Goal: Information Seeking & Learning: Learn about a topic

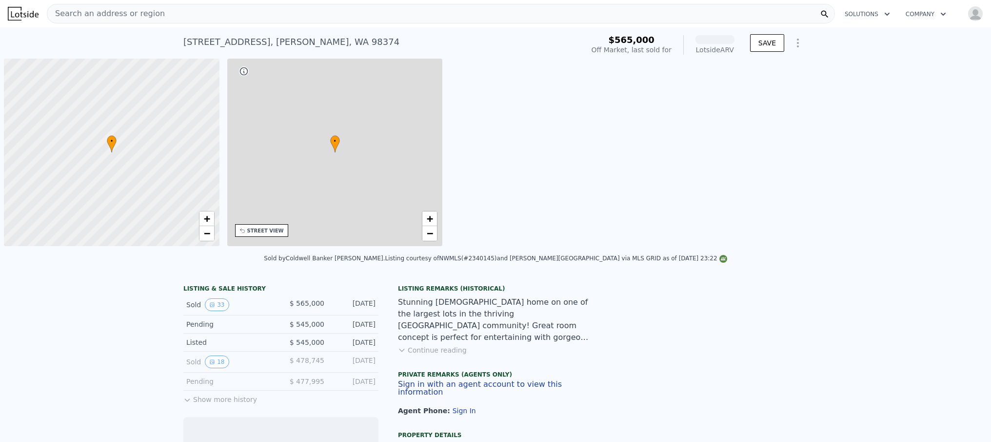
scroll to position [0, 4]
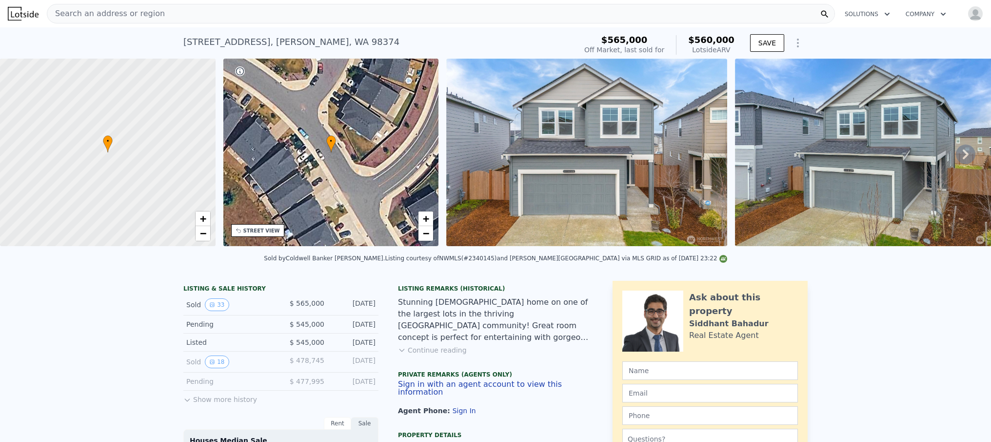
click at [161, 10] on div "Search an address or region" at bounding box center [441, 14] width 788 height 20
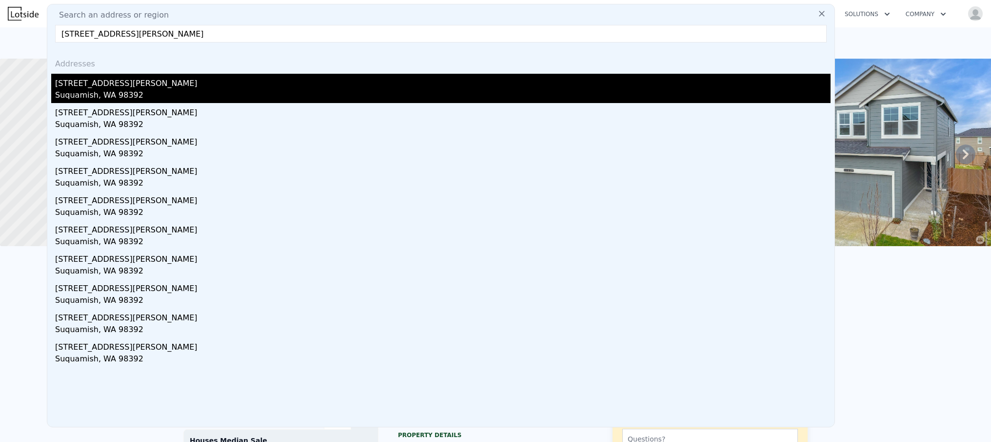
type input "[STREET_ADDRESS][PERSON_NAME]"
click at [259, 88] on div "[STREET_ADDRESS][PERSON_NAME]" at bounding box center [443, 82] width 776 height 16
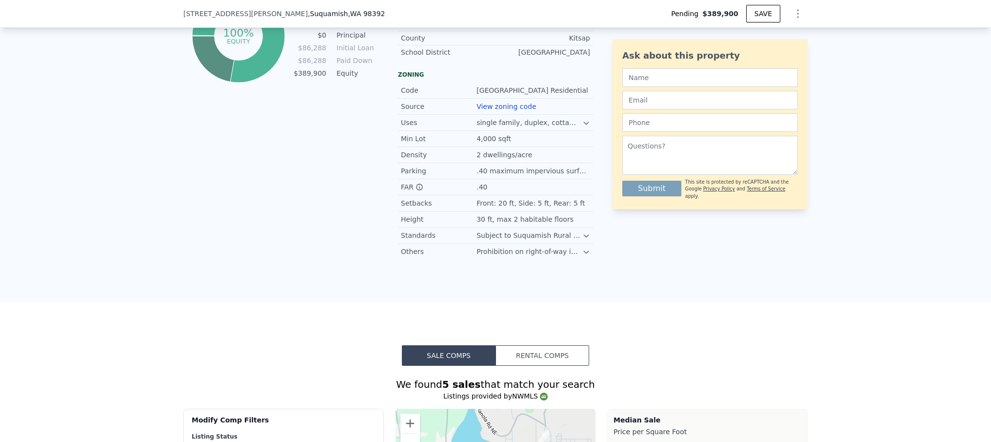
scroll to position [859, 0]
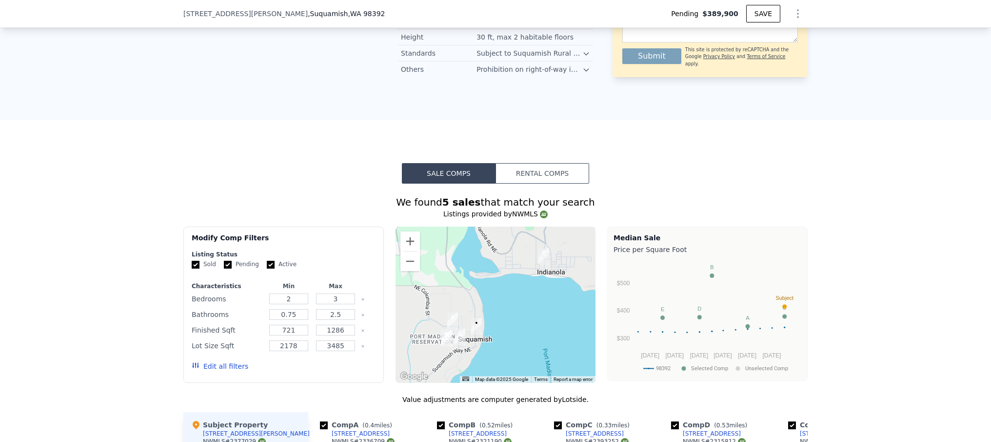
click at [521, 176] on button "Rental Comps" at bounding box center [543, 173] width 94 height 20
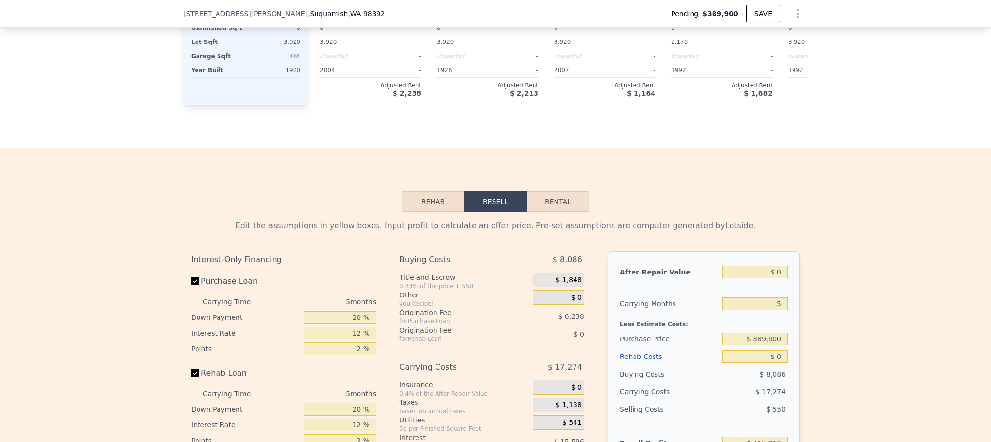
scroll to position [1466, 0]
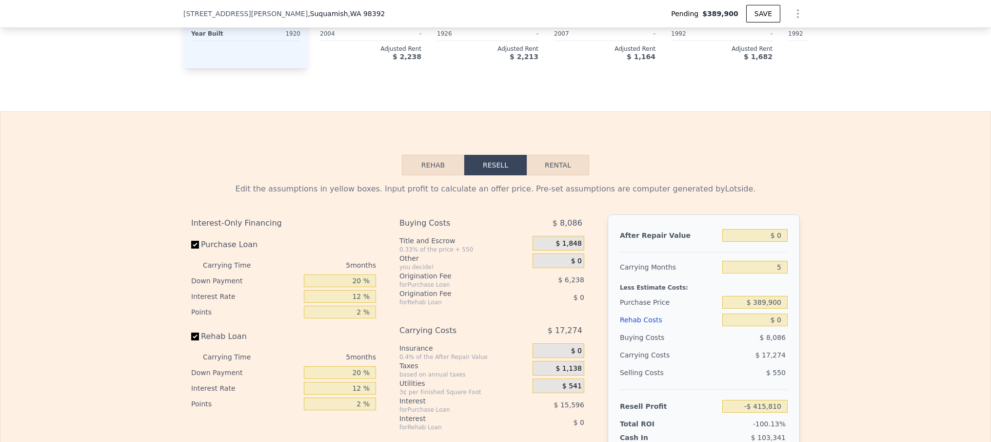
click at [560, 173] on button "Rental" at bounding box center [558, 165] width 62 height 20
select select "30"
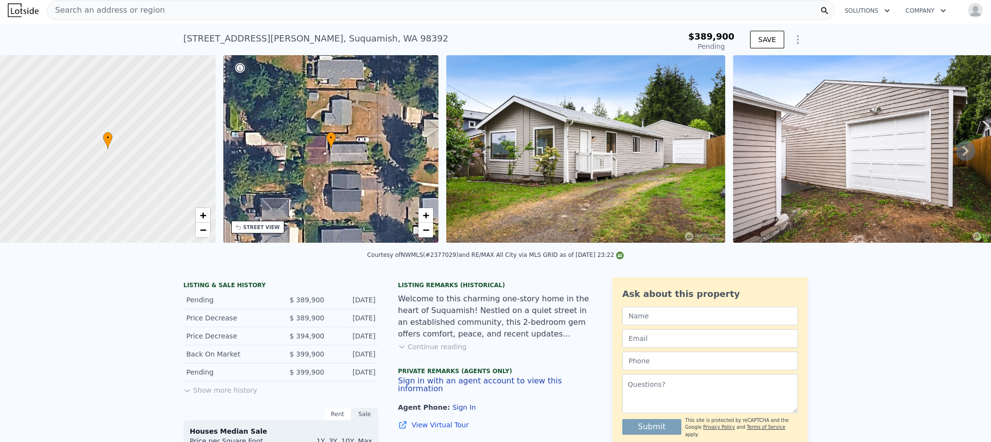
scroll to position [0, 0]
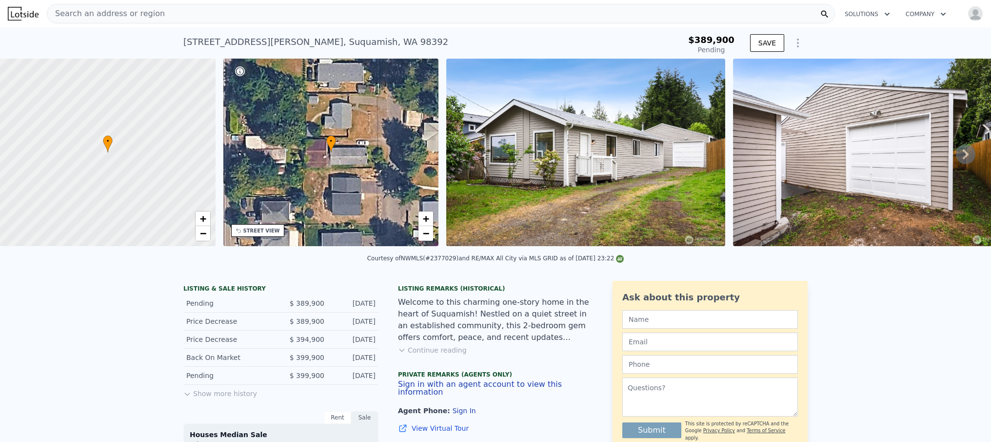
click at [150, 10] on span "Search an address or region" at bounding box center [106, 14] width 118 height 12
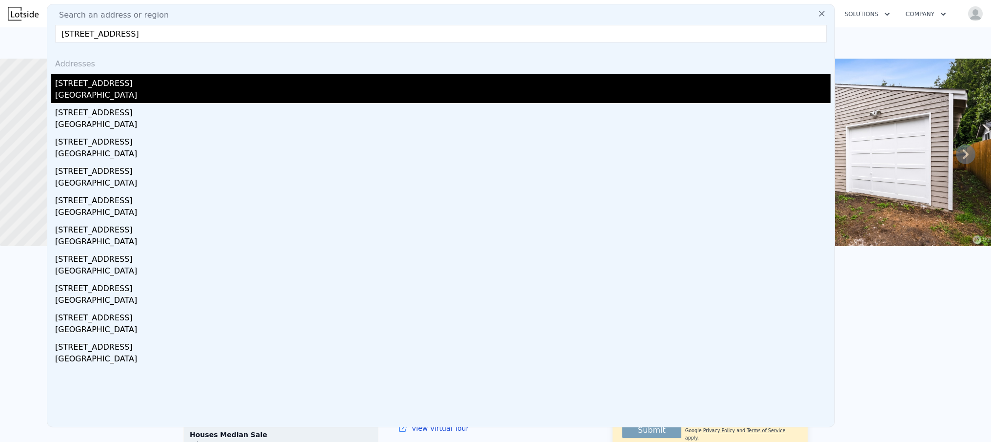
type input "[STREET_ADDRESS]"
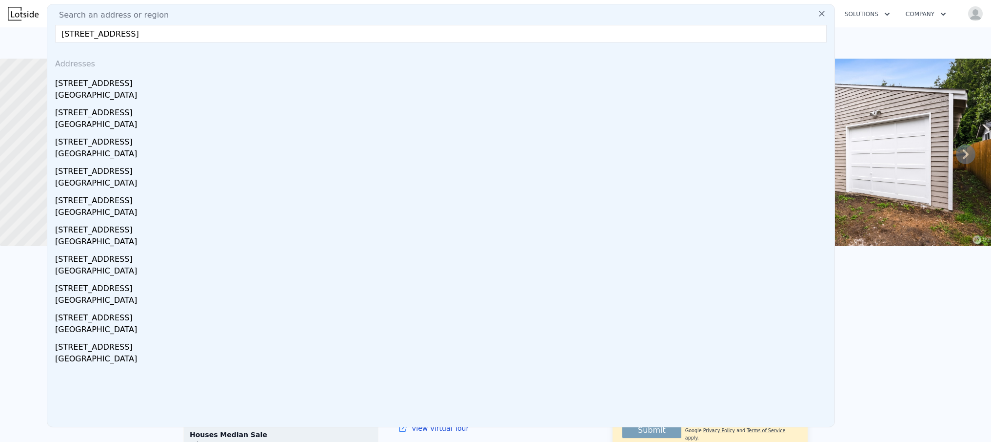
click at [113, 86] on div "[STREET_ADDRESS]" at bounding box center [443, 82] width 776 height 16
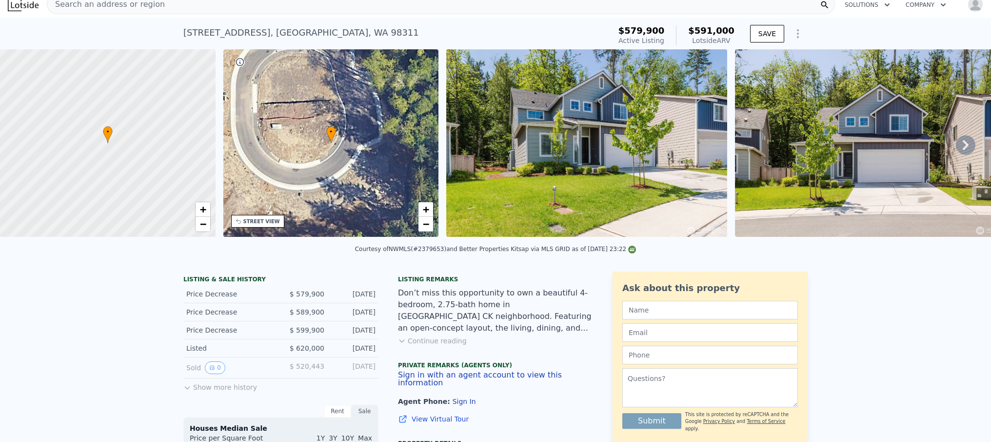
scroll to position [3, 0]
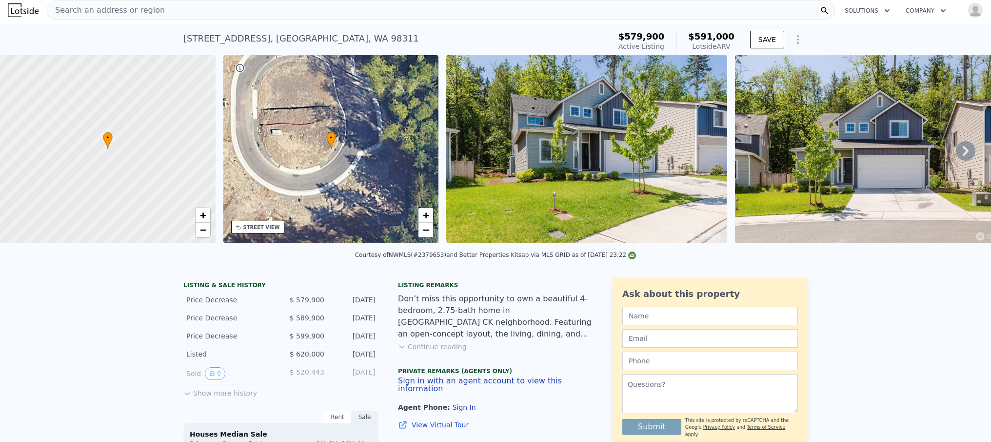
click at [968, 12] on img "button" at bounding box center [976, 10] width 16 height 16
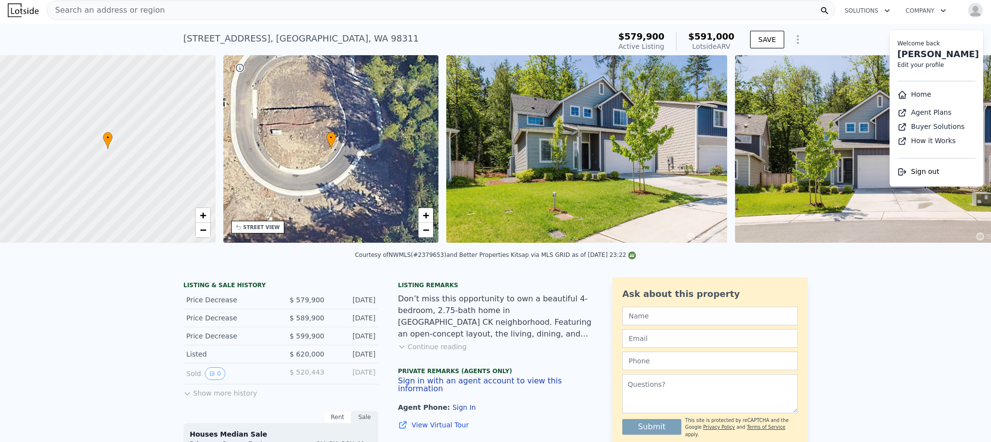
click at [968, 8] on img "button" at bounding box center [976, 10] width 16 height 16
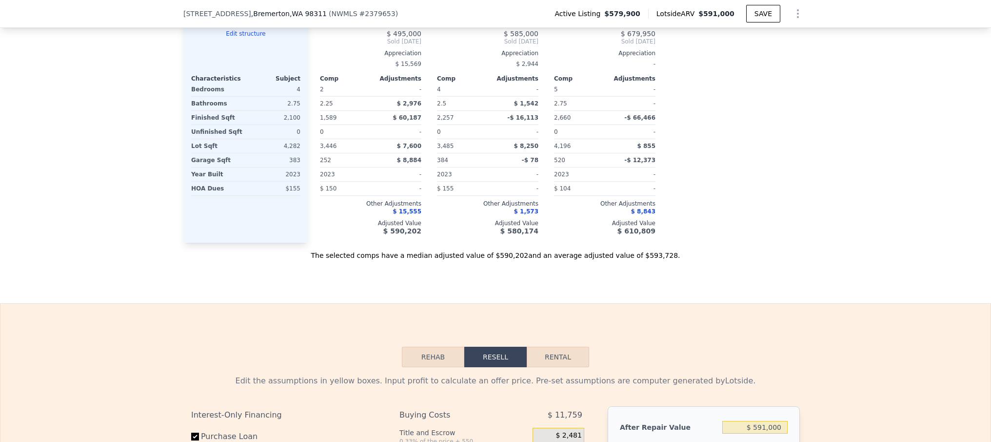
scroll to position [1399, 0]
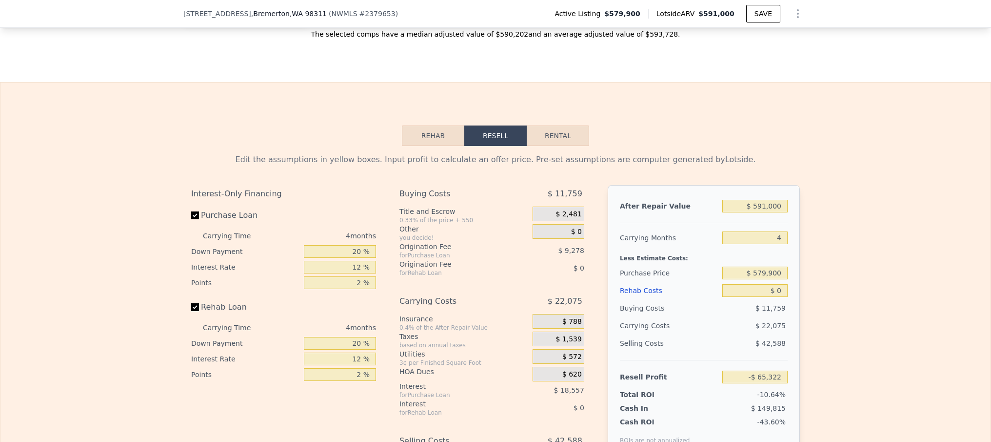
click at [547, 141] on button "Rental" at bounding box center [558, 135] width 62 height 20
select select "30"
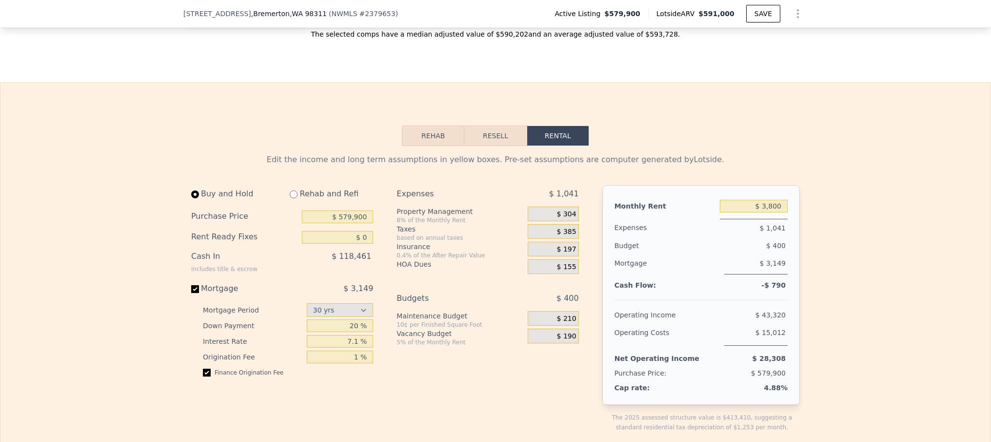
click at [563, 213] on span "$ 304" at bounding box center [567, 214] width 20 height 9
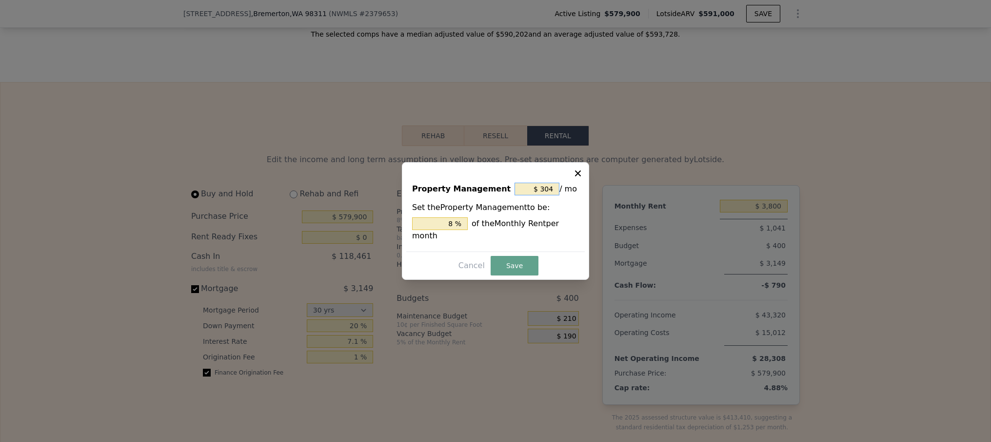
click at [547, 187] on input "$ 304" at bounding box center [537, 188] width 45 height 13
type input "$ 0"
type input "0 %"
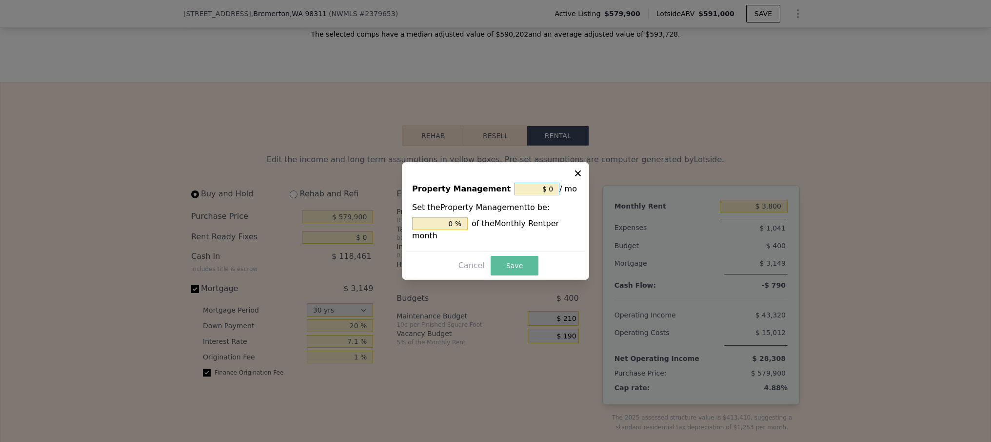
type input "$ 0"
click at [530, 272] on button "Save" at bounding box center [515, 266] width 48 height 20
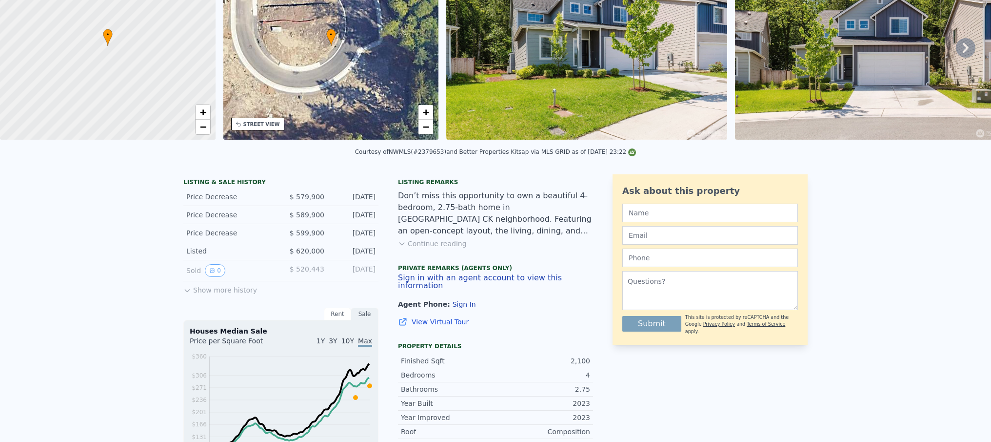
scroll to position [3, 0]
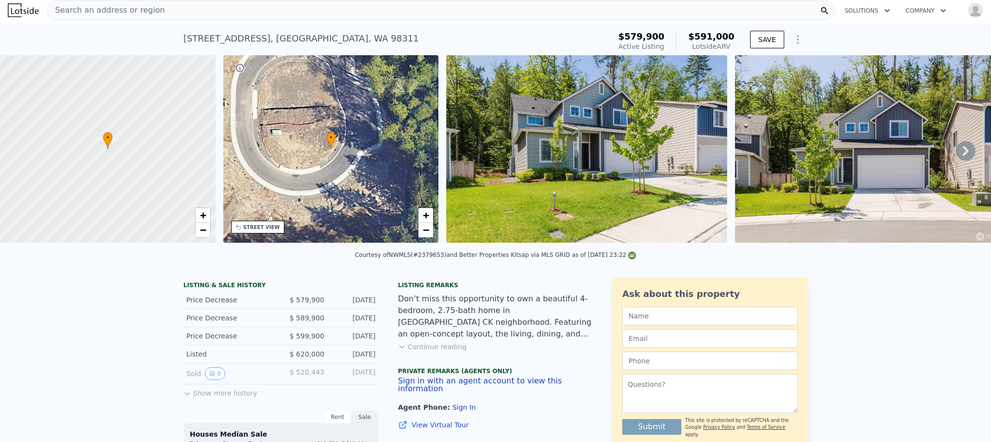
click at [963, 154] on icon at bounding box center [966, 151] width 20 height 20
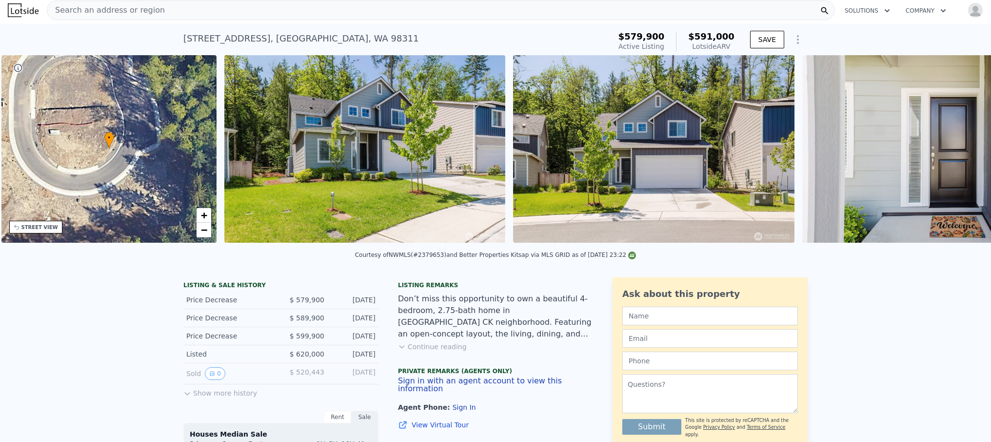
click at [960, 154] on img at bounding box center [943, 148] width 281 height 187
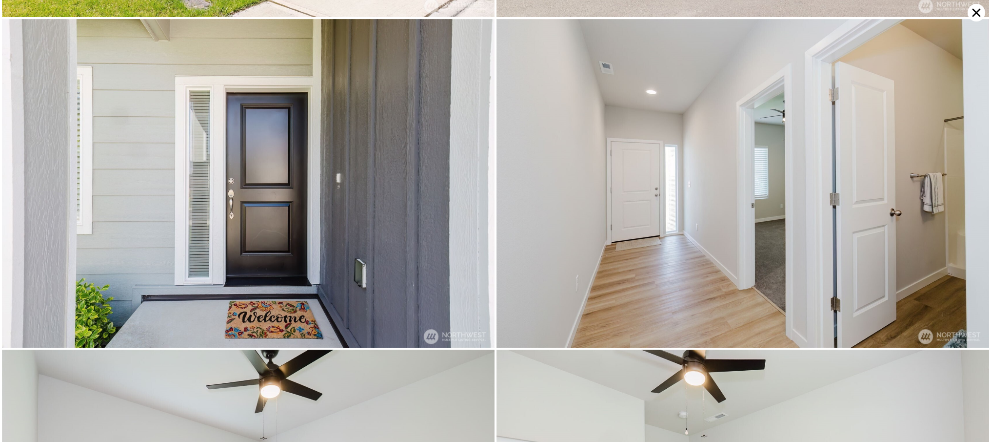
scroll to position [0, 0]
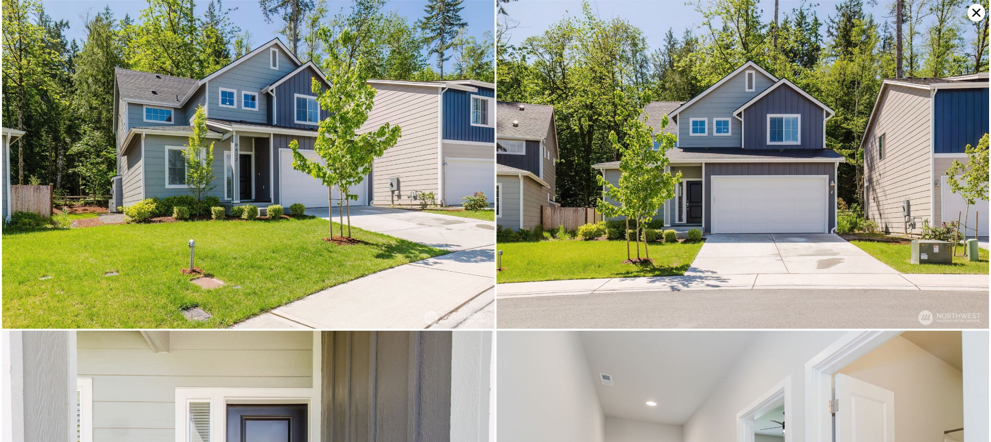
click at [979, 12] on icon at bounding box center [977, 13] width 18 height 18
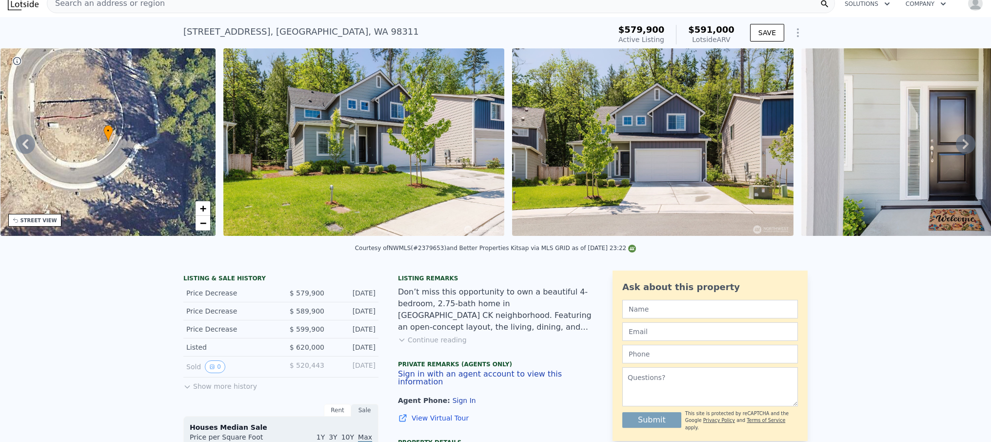
scroll to position [3, 0]
